Goal: Navigation & Orientation: Locate item on page

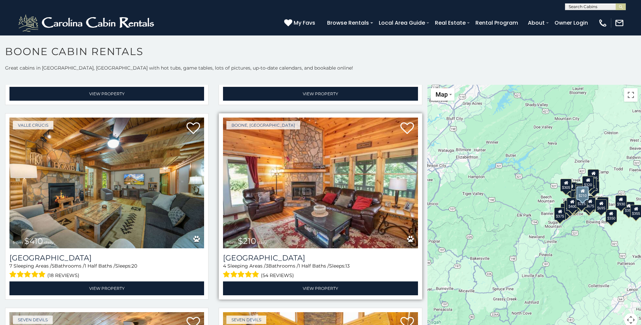
scroll to position [2635, 0]
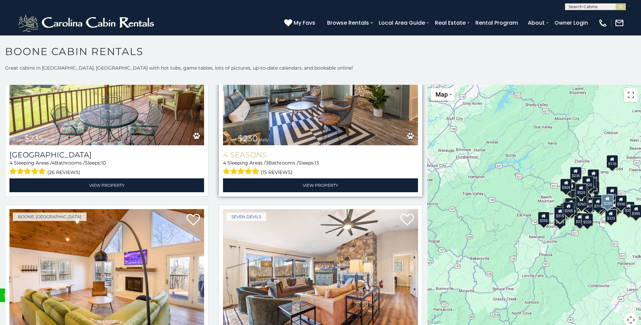
scroll to position [5338, 0]
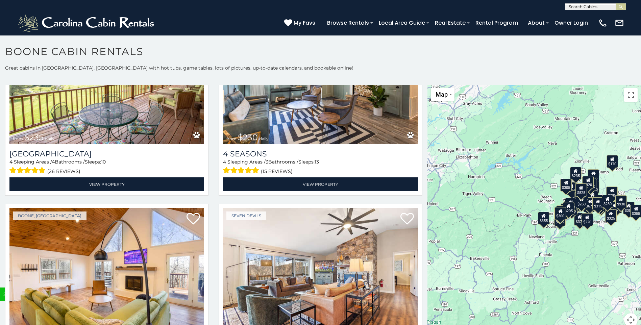
click at [522, 162] on div "$349 $480 $525 $315 $355 $675 $635 $930 $400 $451 $330 $400 $485 $460 $395 $255…" at bounding box center [534, 210] width 214 height 250
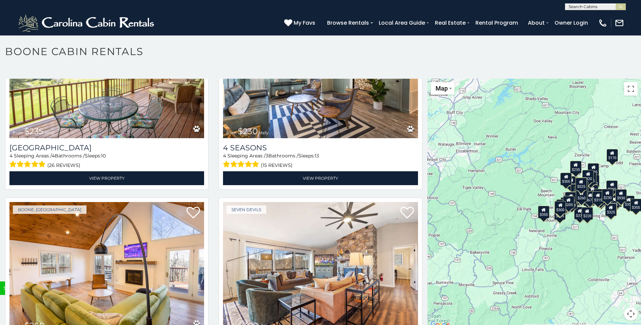
click at [590, 234] on div "$349 $480 $525 $315 $355 $675 $635 $930 $400 $451 $330 $400 $485 $460 $395 $255…" at bounding box center [534, 204] width 214 height 250
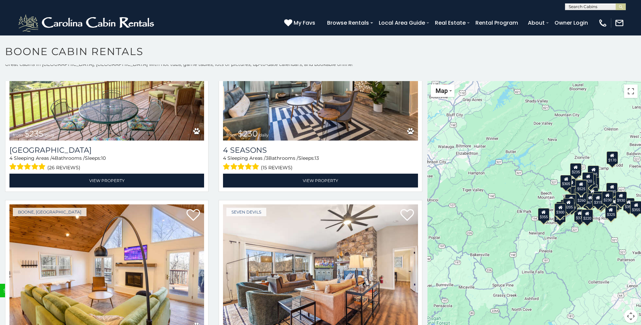
scroll to position [0, 0]
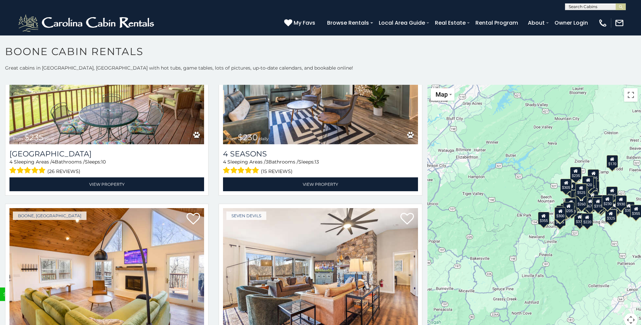
click at [627, 320] on button "Map camera controls" at bounding box center [631, 320] width 14 height 14
click at [612, 285] on button "Zoom in" at bounding box center [614, 286] width 14 height 14
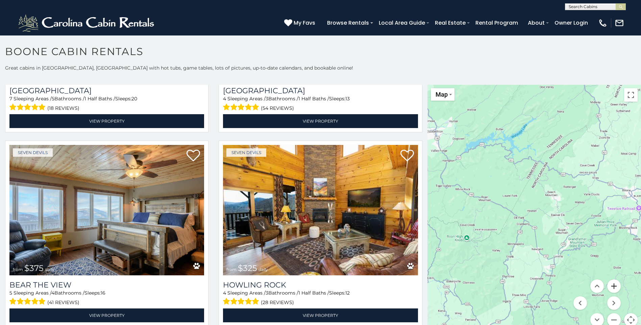
scroll to position [2652, 0]
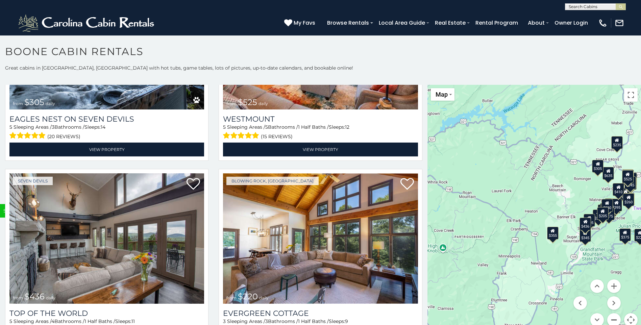
click at [611, 317] on button "Zoom out" at bounding box center [614, 320] width 14 height 14
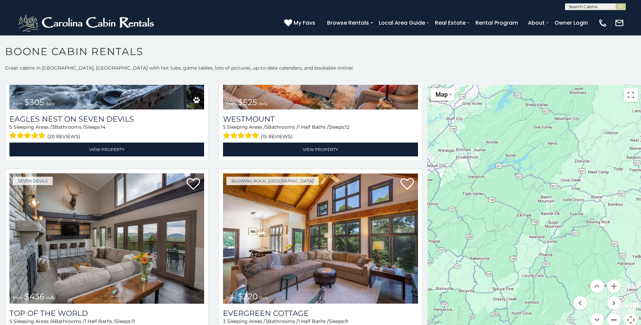
click at [609, 317] on button "Zoom out" at bounding box center [614, 320] width 14 height 14
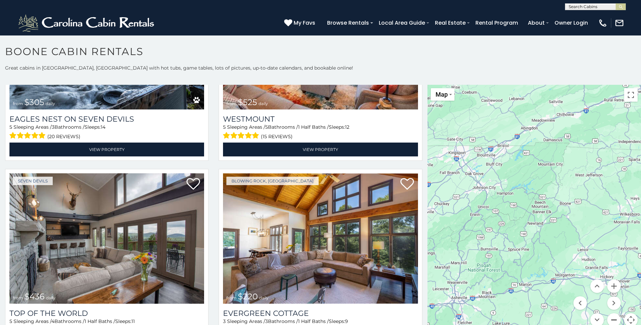
click at [609, 317] on button "Zoom out" at bounding box center [614, 320] width 14 height 14
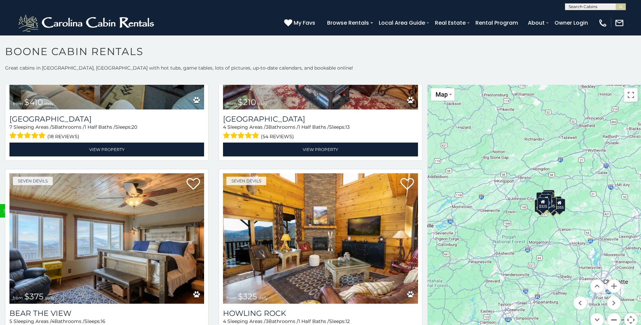
click at [609, 317] on button "Zoom out" at bounding box center [614, 320] width 14 height 14
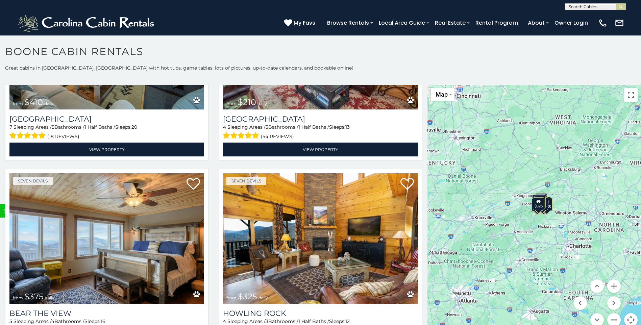
click at [609, 317] on button "Zoom out" at bounding box center [614, 320] width 14 height 14
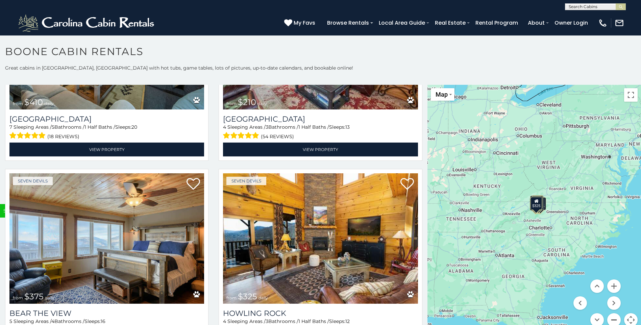
click at [609, 317] on button "Zoom out" at bounding box center [614, 320] width 14 height 14
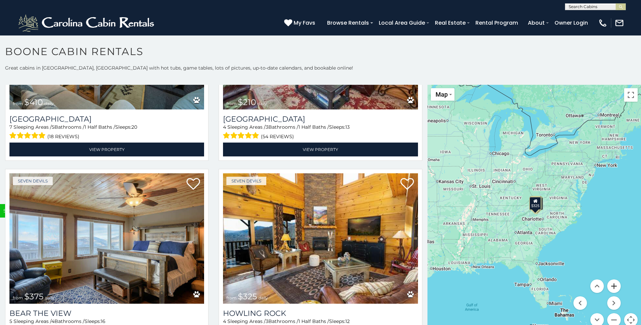
click at [611, 284] on button "Zoom in" at bounding box center [614, 286] width 14 height 14
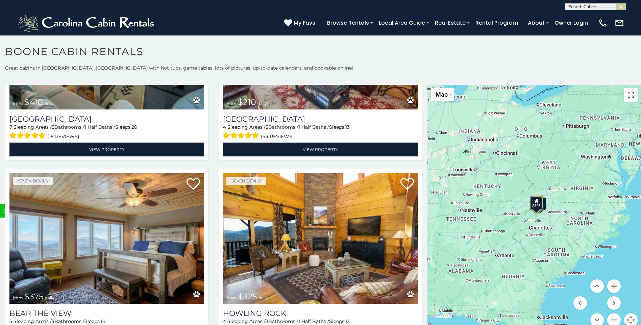
click at [610, 284] on button "Zoom in" at bounding box center [614, 286] width 14 height 14
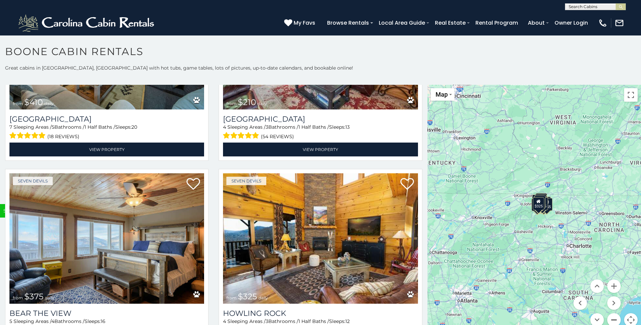
click at [610, 315] on button "Zoom out" at bounding box center [614, 320] width 14 height 14
